Goal: Task Accomplishment & Management: Complete application form

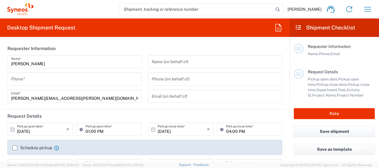
type input "[US_STATE]"
type input "United States"
type input "3190"
type input "Illingworth Rsrch Grp (USA) In"
click at [39, 78] on input "tel" at bounding box center [74, 79] width 127 height 10
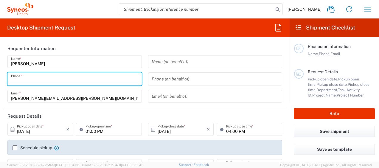
type input "3035422248"
type input "davelle.madden@illingworthresearch.com"
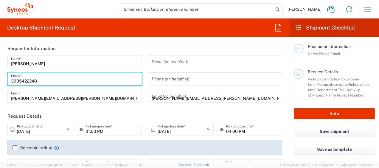
type input "3146519274"
type input "1636 Sage Tree Drive"
type input "Zebulon"
type input "27597"
type input "3035422248"
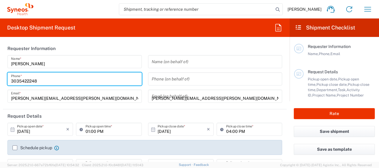
type input "davelle.madden@illingworthresearch.com"
type input "Davelle Madden"
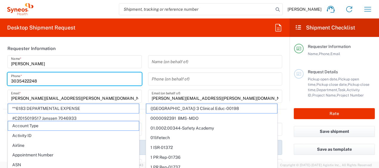
click at [85, 79] on input "3035422248" at bounding box center [74, 79] width 127 height 10
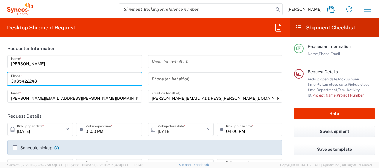
click at [99, 64] on input "Davelle Madden" at bounding box center [74, 62] width 127 height 10
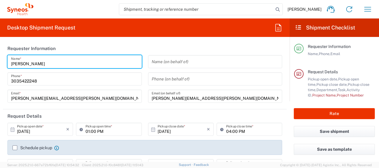
click at [107, 46] on header "Requester Information" at bounding box center [145, 48] width 284 height 13
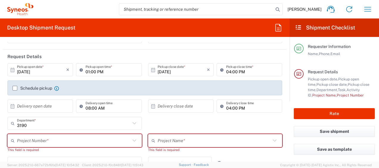
scroll to position [89, 0]
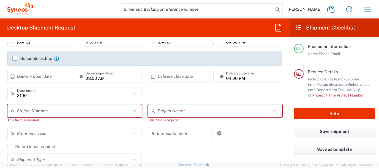
click at [83, 109] on input "text" at bounding box center [74, 111] width 114 height 10
type input "opp 00952"
click at [45, 94] on input "text" at bounding box center [74, 94] width 114 height 10
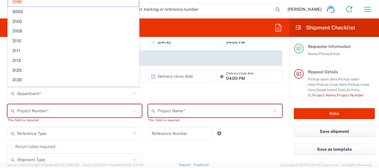
click at [179, 92] on div "Department * 3190 3000 3100 3109 3110 3111 3112 3125 3130 3135 3136 3150 3155 3…" at bounding box center [144, 95] width 281 height 17
type input "3190"
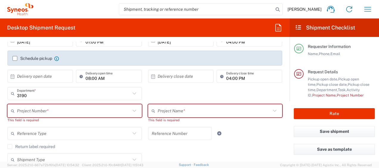
click at [47, 103] on div "3190 Department * 3190 3000 3100 3109 3110 3111 3112 3125 3130 3135 3136 3150 3…" at bounding box center [74, 95] width 141 height 17
click at [51, 109] on input "text" at bounding box center [74, 111] width 114 height 10
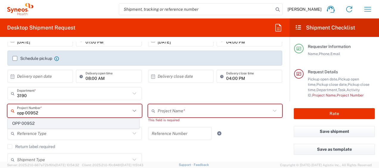
click at [33, 125] on span "OPP 00952" at bounding box center [73, 123] width 131 height 9
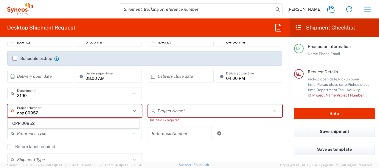
type input "OPP 00952"
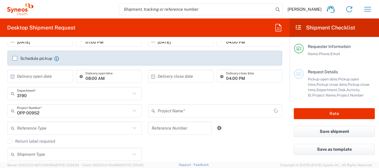
type input "802-WWC-006"
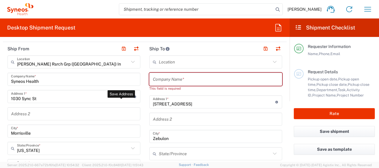
scroll to position [239, 0]
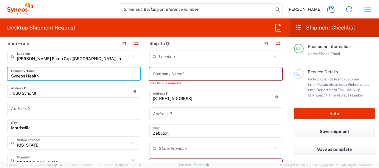
drag, startPoint x: 41, startPoint y: 75, endPoint x: 0, endPoint y: 76, distance: 40.6
click at [0, 77] on html "Davelle Madden Home Shipment estimator Shipment tracking Desktop shipment reque…" at bounding box center [189, 84] width 379 height 168
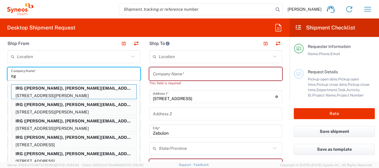
click at [59, 92] on p "197 LATHAM RD, MINEOLA, NY, 11501, US" at bounding box center [73, 95] width 125 height 7
type input "IRG"
type input "197 LATHAM RD"
type input "MINEOLA"
type input "New York"
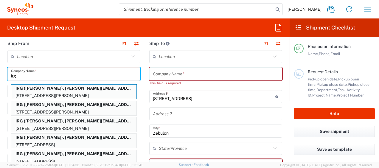
type input "11501"
type input "ANNE FALOTICO"
type input "2123052077"
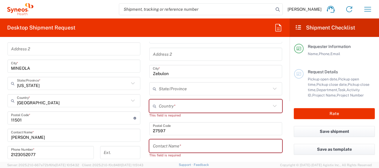
scroll to position [328, 0]
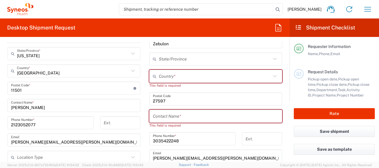
click at [180, 111] on input "text" at bounding box center [216, 116] width 126 height 10
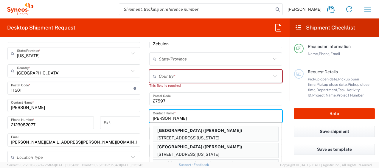
type input "katrina"
click at [192, 135] on p "622 W 168TH STREET, PH-19, NEW YORK, NY, 10032, US" at bounding box center [215, 138] width 125 height 7
type input "COLUMBIA UNIVERSITY MEDICAL CENTER"
type input "622 W 168TH STREET"
type input "PH-19"
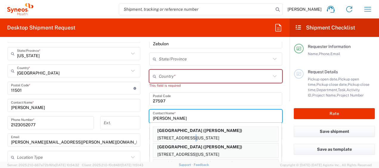
type input "NEW YORK"
type input "United States"
type input "10032"
type input "KATRINA CUASAY"
type input "2123052077"
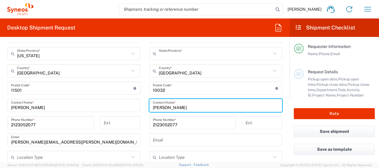
type input "New York"
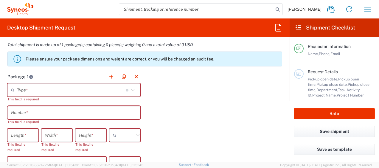
scroll to position [507, 0]
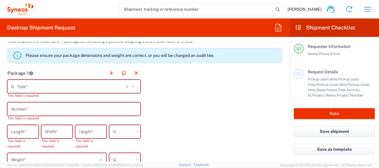
click at [35, 86] on input "text" at bounding box center [71, 86] width 109 height 10
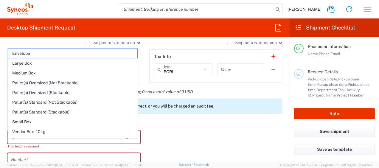
scroll to position [447, 0]
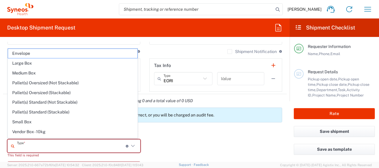
click at [30, 52] on span "Envelope" at bounding box center [72, 53] width 129 height 9
type input "Envelope"
type input "1"
type input "9.5"
type input "12.5"
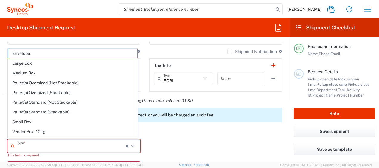
type input "0.25"
type input "in"
type input "0.45"
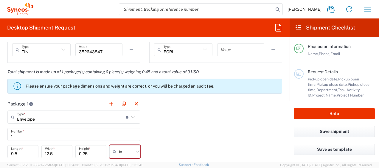
scroll to position [537, 0]
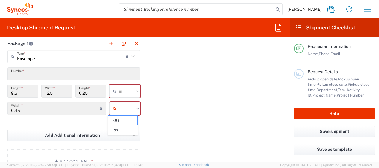
click at [125, 108] on input "text" at bounding box center [126, 109] width 15 height 10
click at [125, 127] on span "lbs" at bounding box center [122, 130] width 29 height 9
type input "lbs"
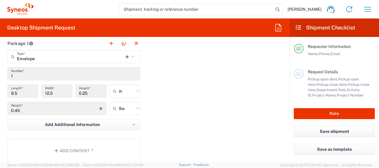
click at [205, 126] on div "Package 1 Envelope Type * Material used to package goods Envelope Large Box Med…" at bounding box center [145, 102] width 284 height 131
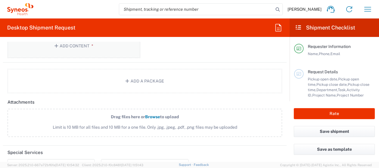
scroll to position [597, 0]
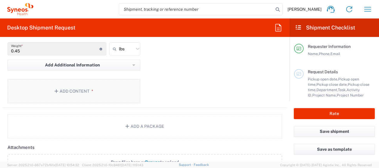
click at [97, 93] on button "Add Content *" at bounding box center [73, 91] width 133 height 24
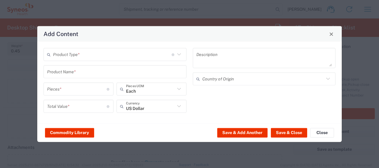
click at [76, 59] on input "text" at bounding box center [112, 54] width 119 height 10
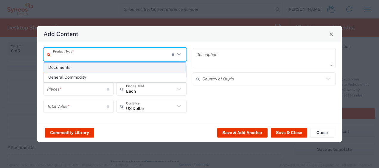
click at [81, 65] on span "Documents" at bounding box center [115, 67] width 142 height 9
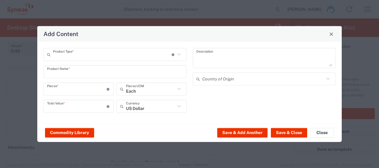
type input "Documents"
type input "1"
type textarea "Documents"
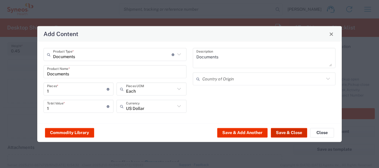
click at [285, 133] on button "Save & Close" at bounding box center [289, 133] width 36 height 10
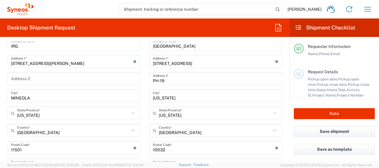
scroll to position [209, 0]
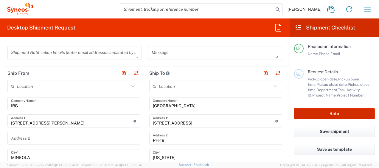
click at [305, 117] on button "Rate" at bounding box center [334, 113] width 81 height 11
type input "3190"
type input "OPP 00952"
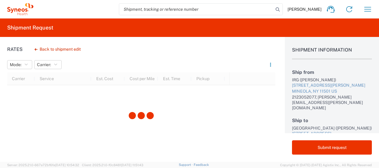
scroll to position [1, 0]
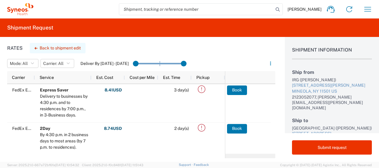
click at [36, 49] on icon "button" at bounding box center [36, 48] width 3 height 2
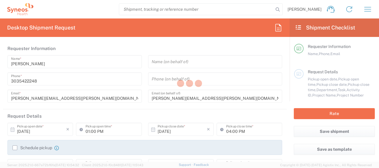
type input "New York"
type input "Envelope"
type input "OPP 00952"
type input "802-WWC-006"
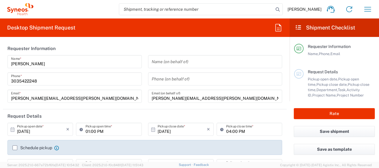
type input "3190"
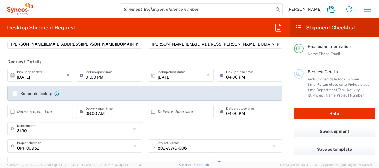
scroll to position [30, 0]
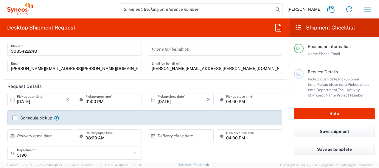
click at [226, 101] on input "04:00 PM" at bounding box center [252, 100] width 53 height 10
type input "05:00 PM"
click at [253, 57] on div "Name (on behalf of) Phone (on behalf of) davelle.madden@illingworthresearch.com…" at bounding box center [215, 51] width 141 height 52
click at [333, 115] on button "Rate" at bounding box center [334, 113] width 81 height 11
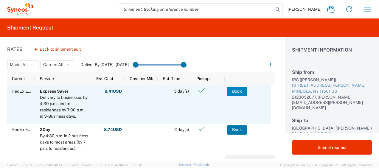
click at [240, 89] on button "Book" at bounding box center [237, 92] width 20 height 10
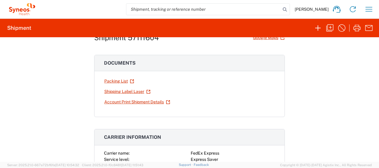
scroll to position [30, 0]
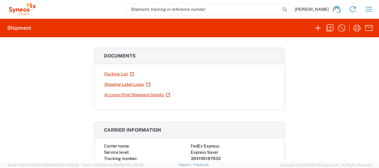
drag, startPoint x: 362, startPoint y: 67, endPoint x: 359, endPoint y: 67, distance: 3.6
click at [362, 67] on div "Shipment 57111604 Google Maps Documents Packing List Shipping Label Laser Accou…" at bounding box center [189, 99] width 379 height 125
